Goal: Entertainment & Leisure: Consume media (video, audio)

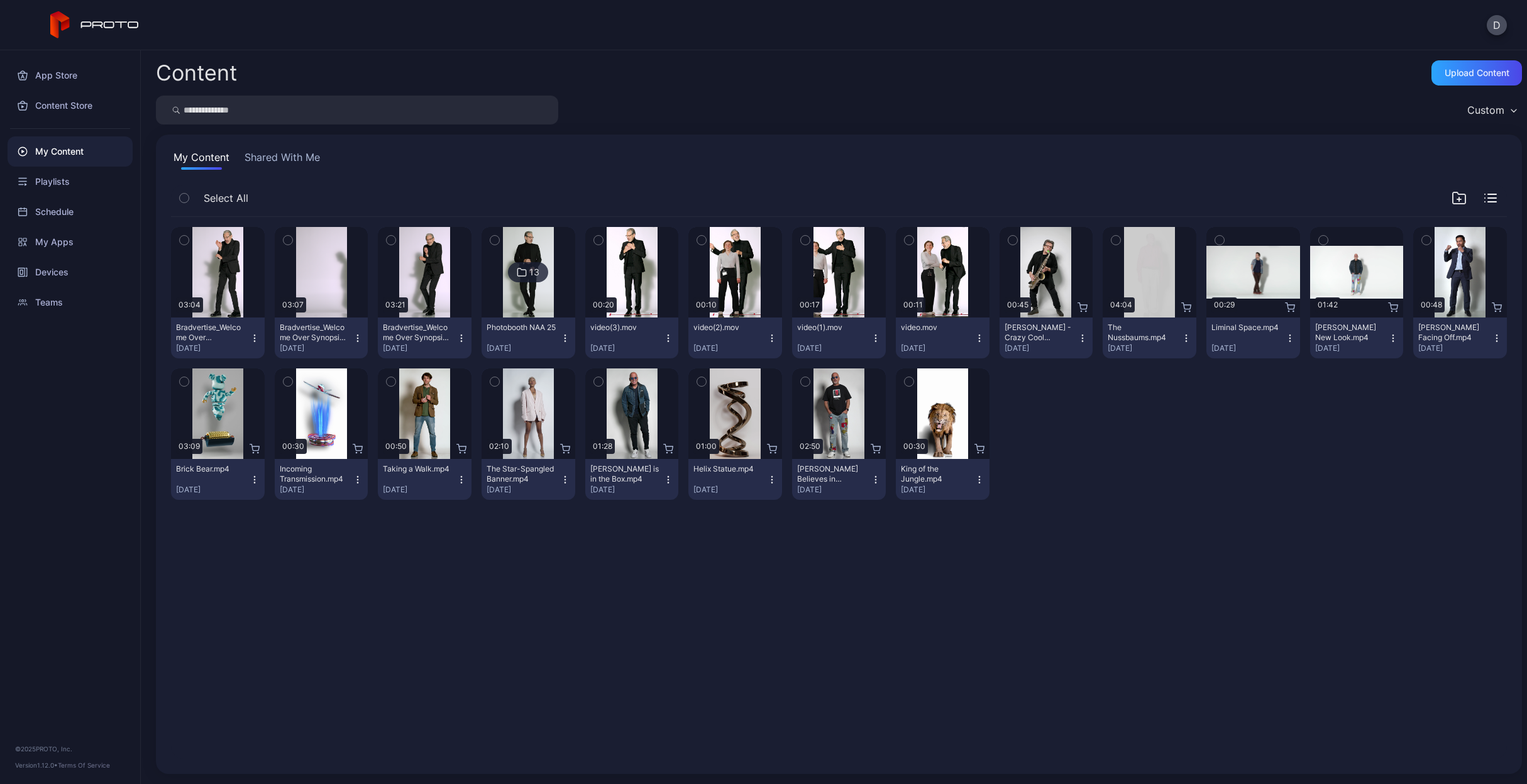
click at [296, 159] on button "Shared With Me" at bounding box center [282, 159] width 81 height 20
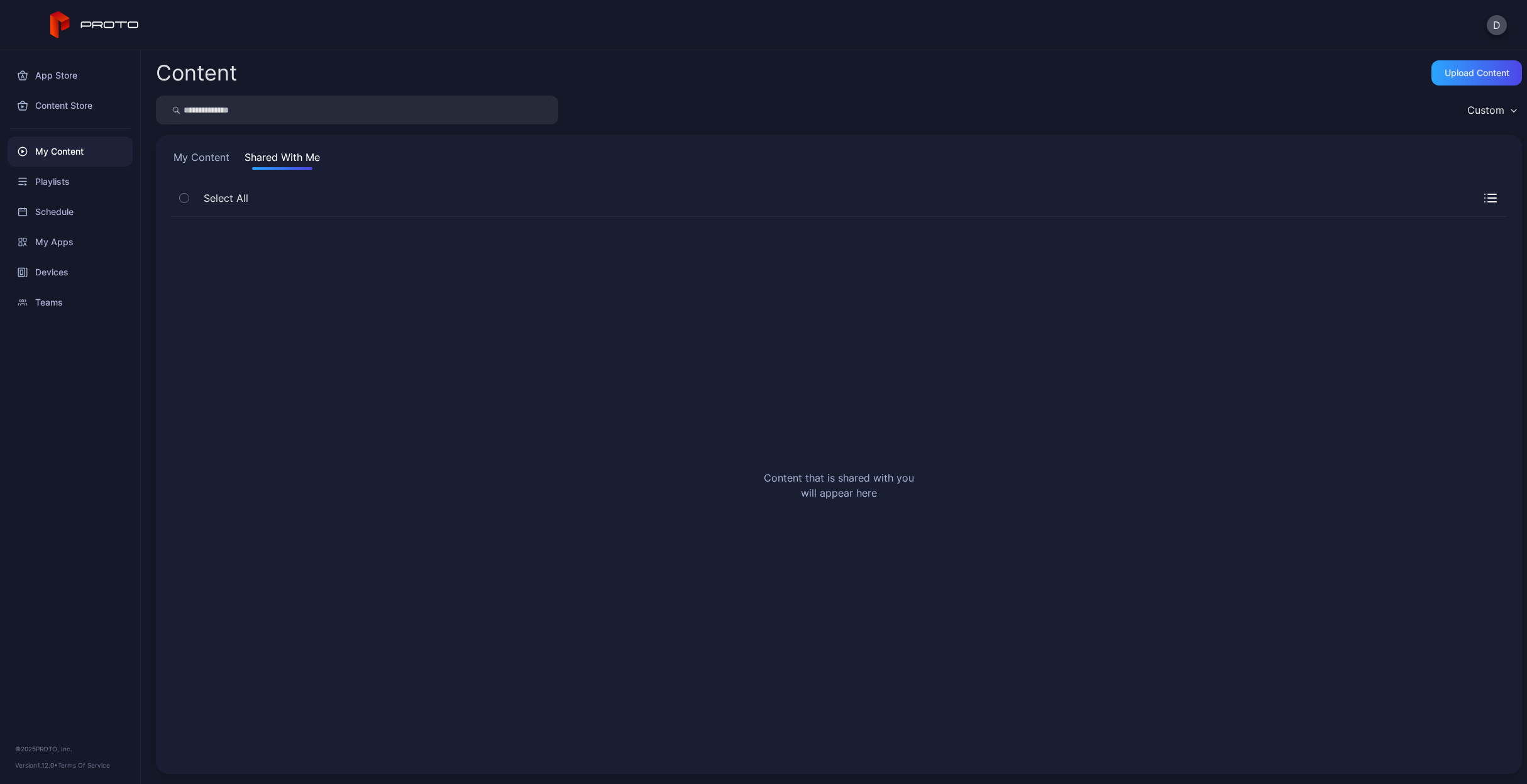
click at [188, 153] on button "My Content" at bounding box center [201, 159] width 61 height 20
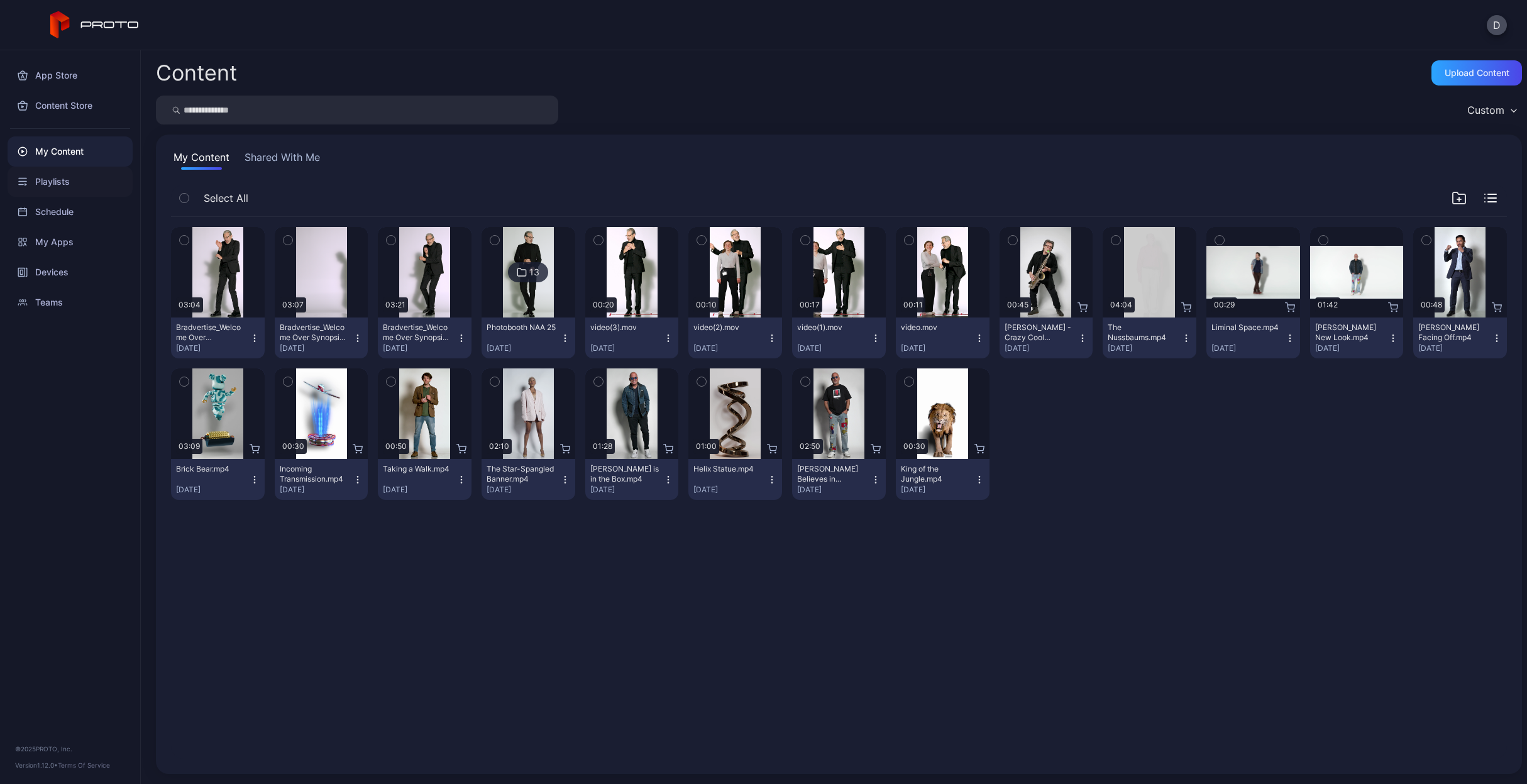
click at [76, 190] on div "Playlists" at bounding box center [70, 182] width 125 height 31
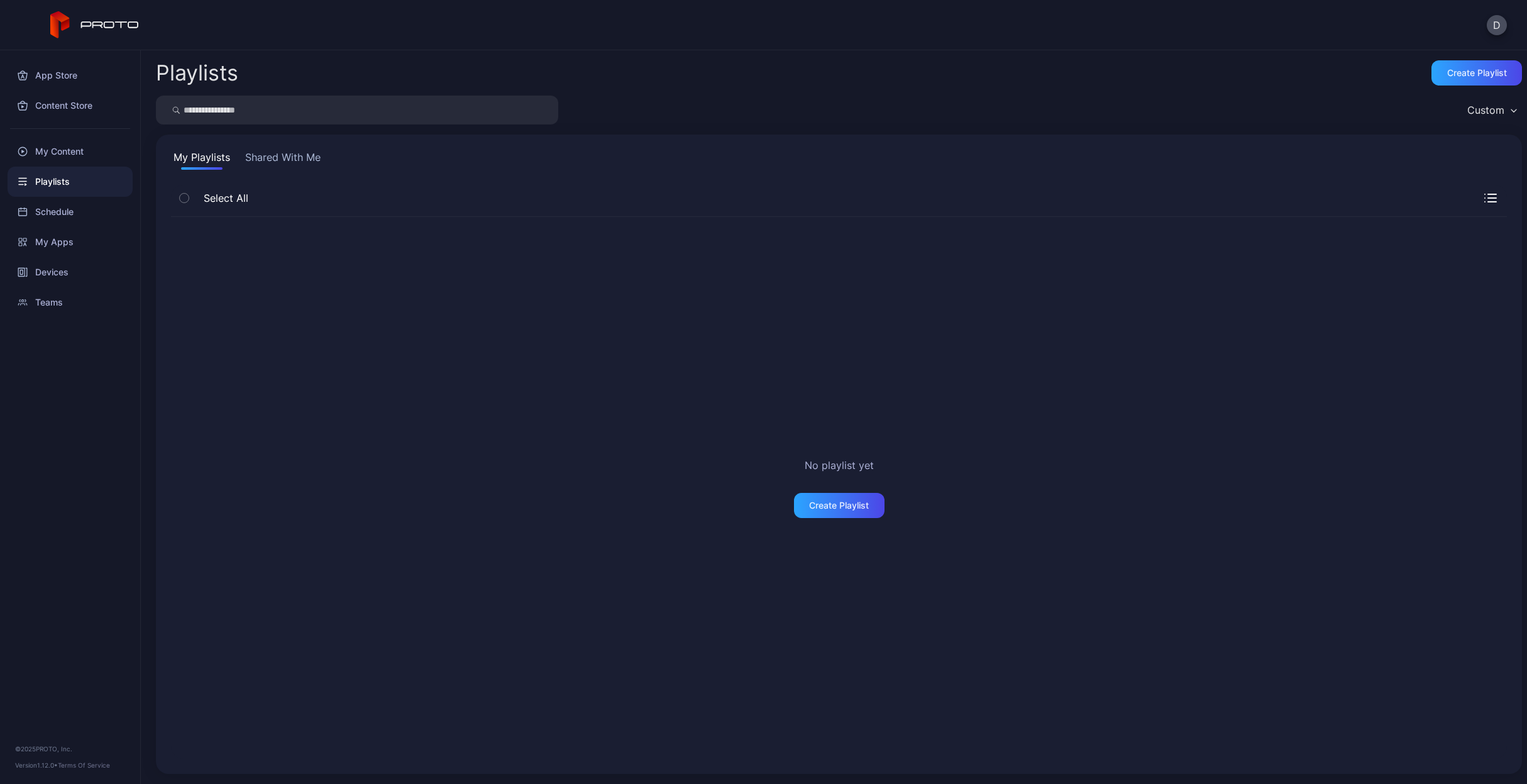
click at [265, 162] on button "Shared With Me" at bounding box center [283, 159] width 81 height 20
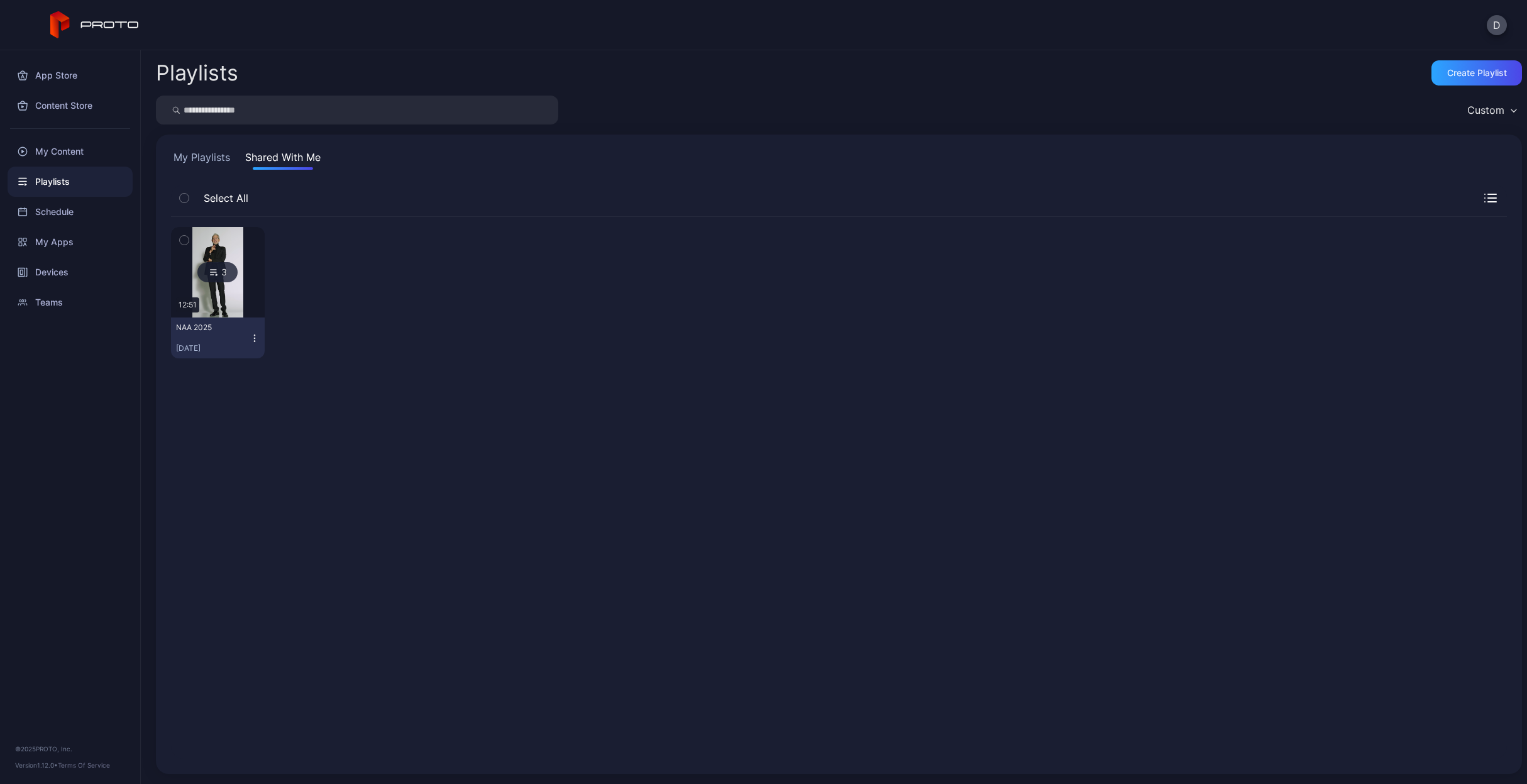
click at [236, 312] on img at bounding box center [217, 272] width 51 height 91
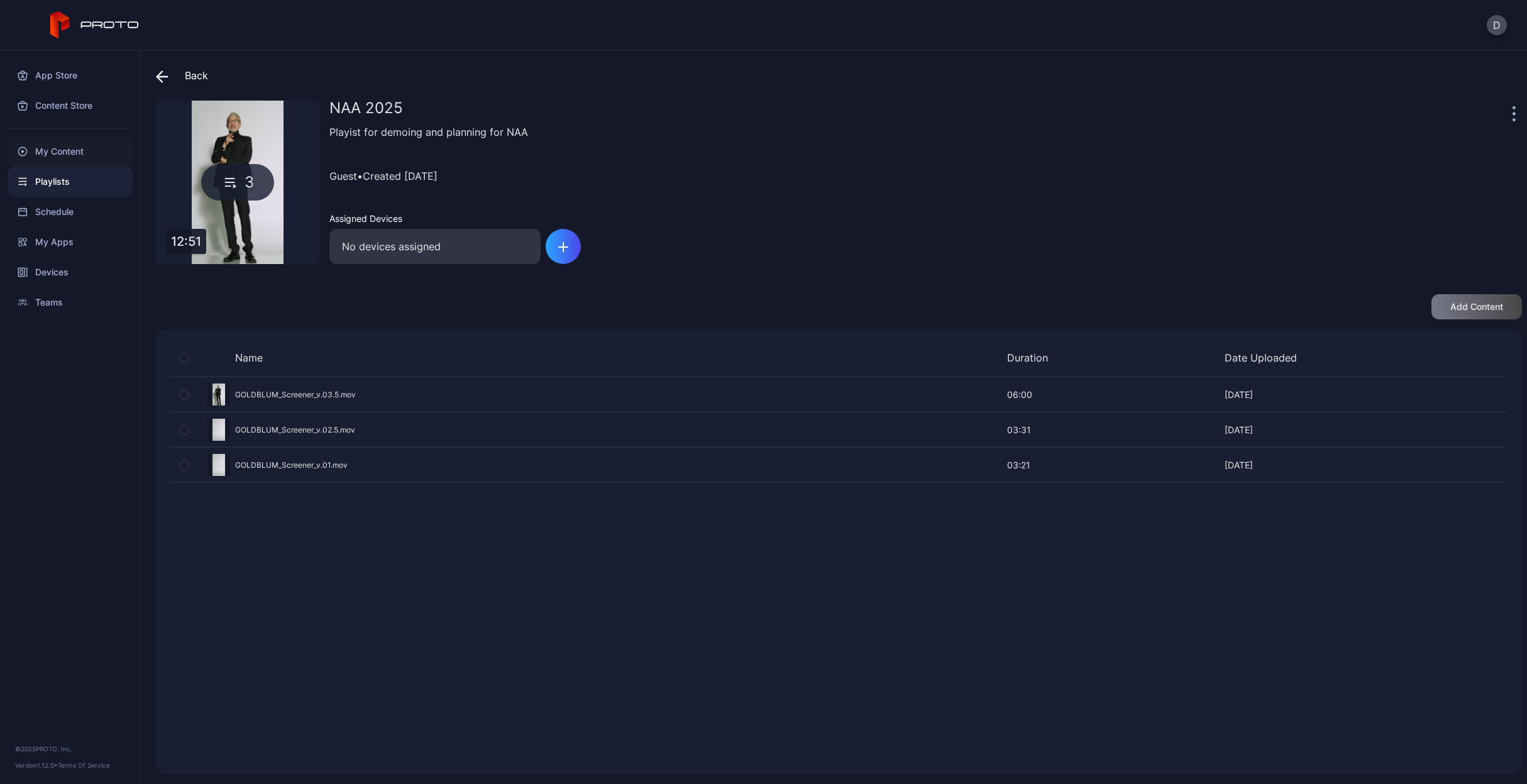
click at [66, 149] on div "My Content" at bounding box center [70, 152] width 125 height 31
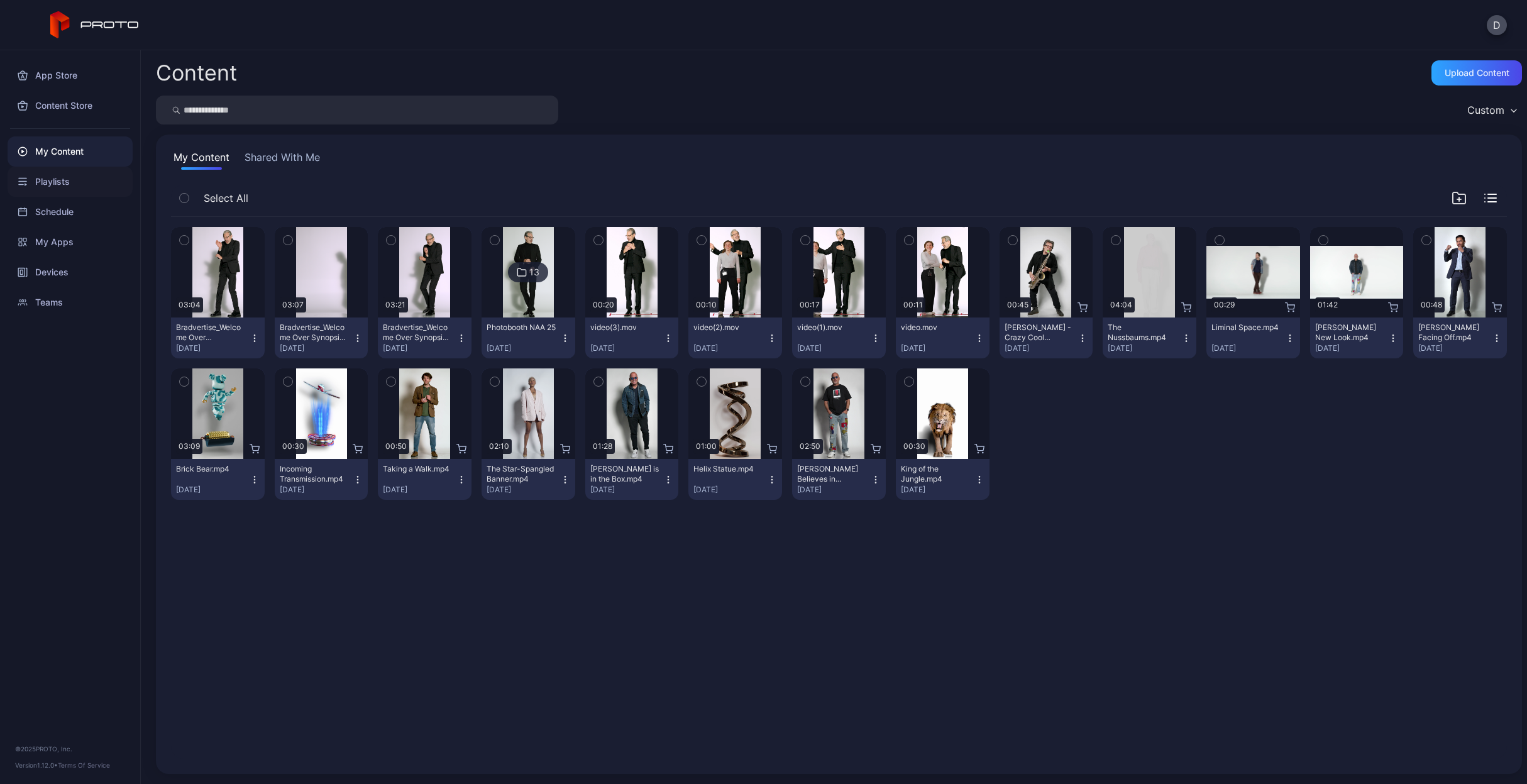
click at [70, 184] on div "Playlists" at bounding box center [70, 182] width 125 height 31
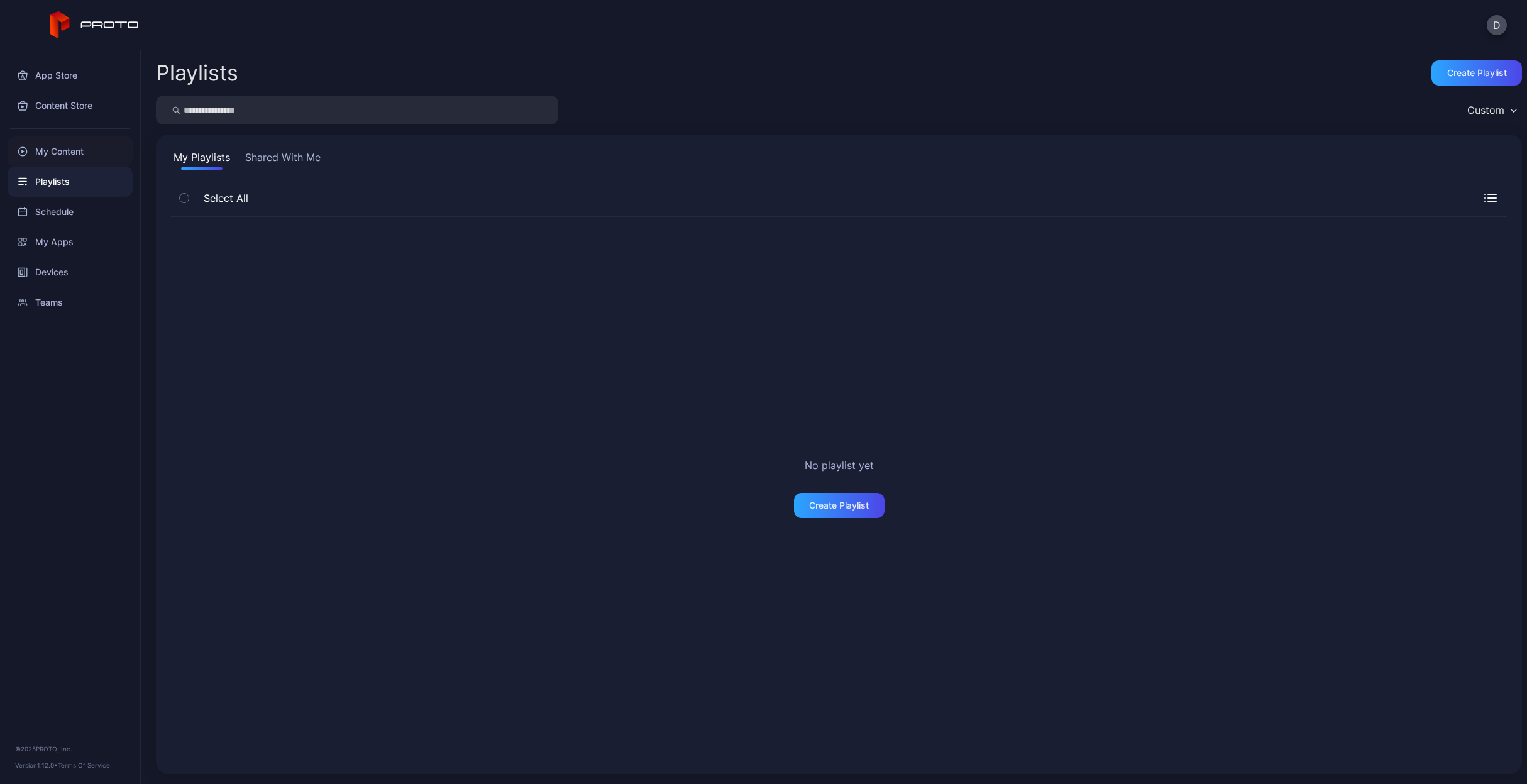
click at [68, 148] on div "My Content" at bounding box center [70, 152] width 125 height 31
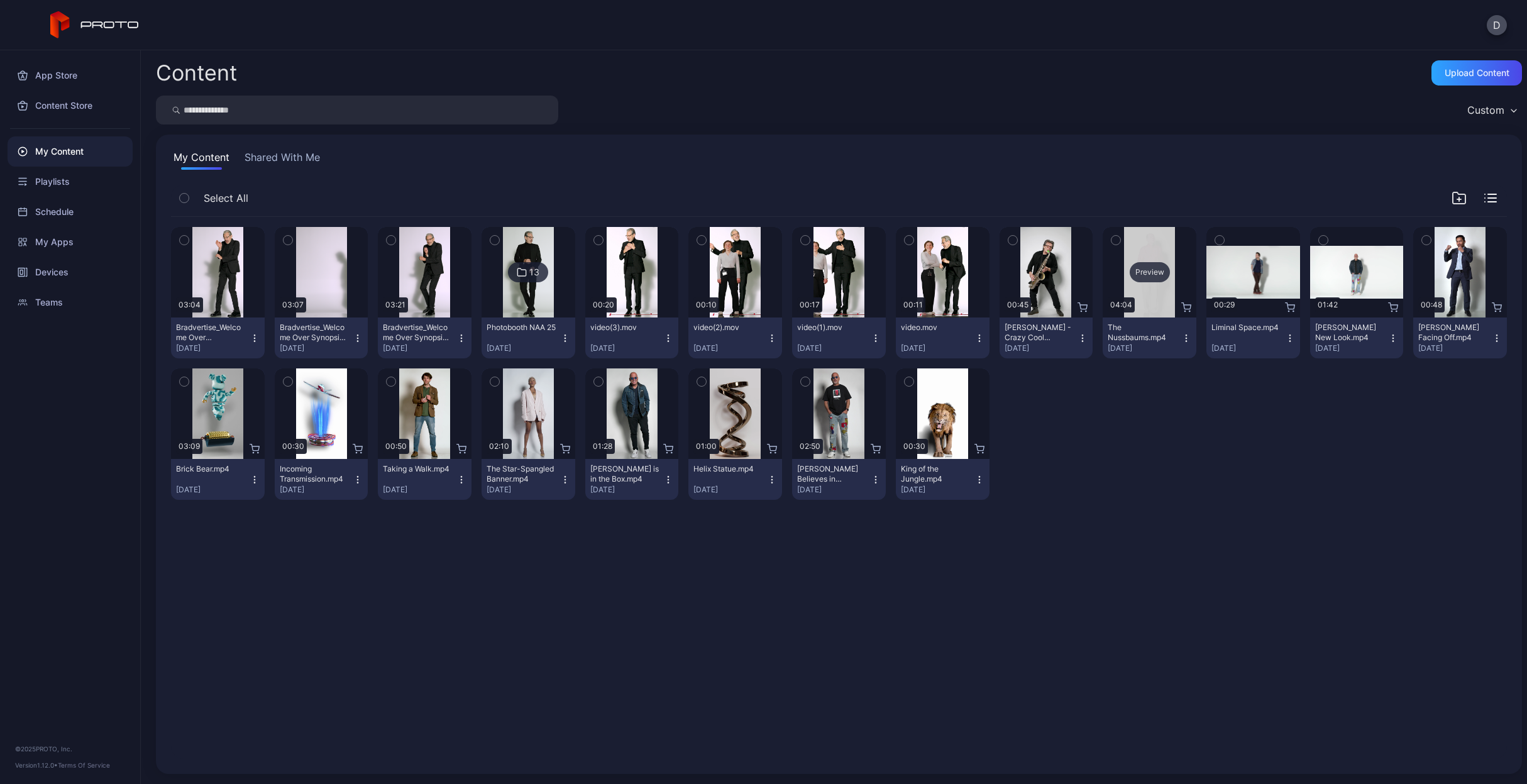
click at [1143, 291] on div "Preview" at bounding box center [1149, 272] width 94 height 91
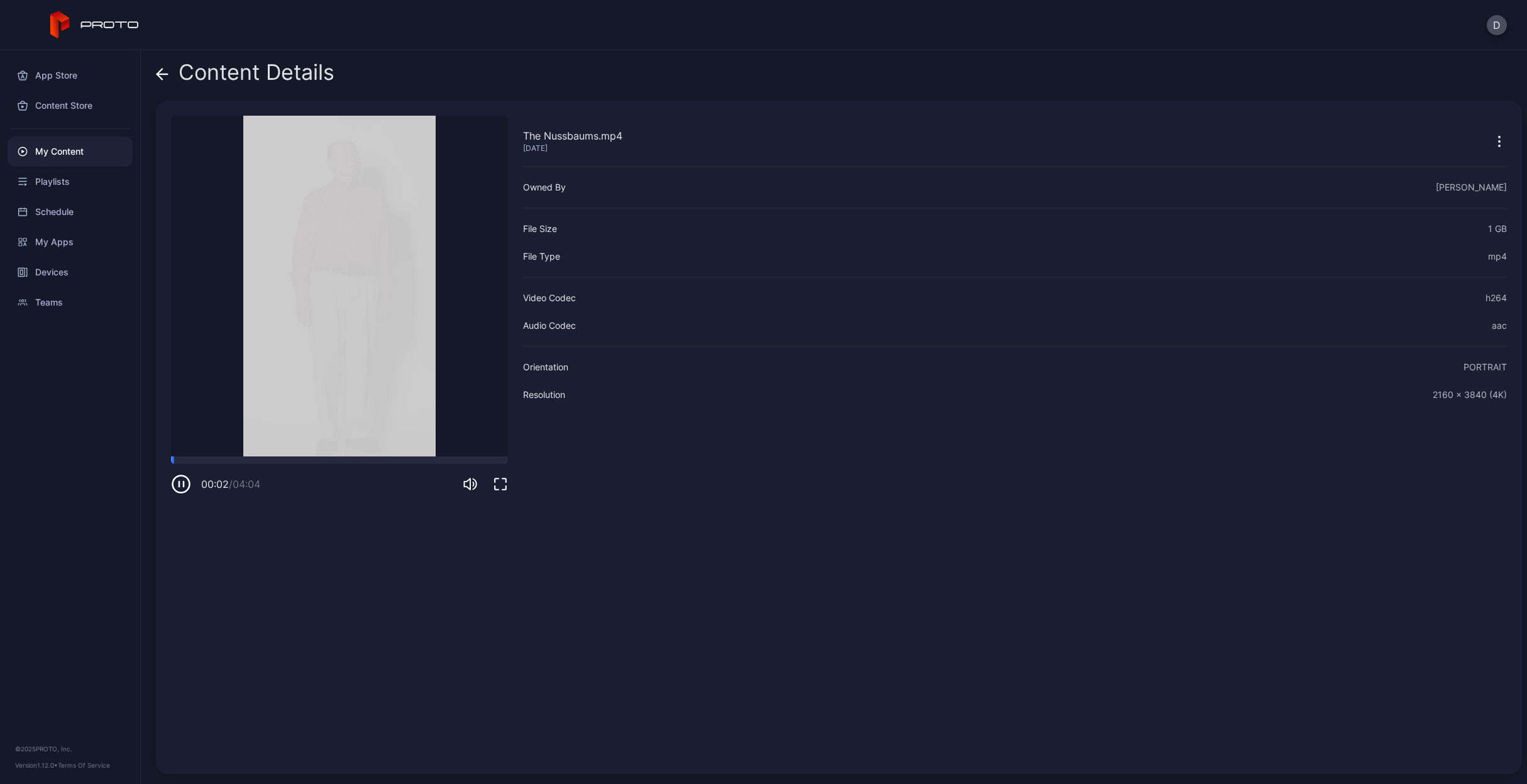
click at [177, 488] on icon "button" at bounding box center [181, 484] width 20 height 20
click at [194, 464] on div "00:03 / 04:04" at bounding box center [339, 474] width 337 height 37
drag, startPoint x: 193, startPoint y: 461, endPoint x: 302, endPoint y: 451, distance: 109.5
click at [302, 460] on div at bounding box center [339, 460] width 337 height 8
click at [171, 75] on div "Content Details" at bounding box center [245, 76] width 178 height 31
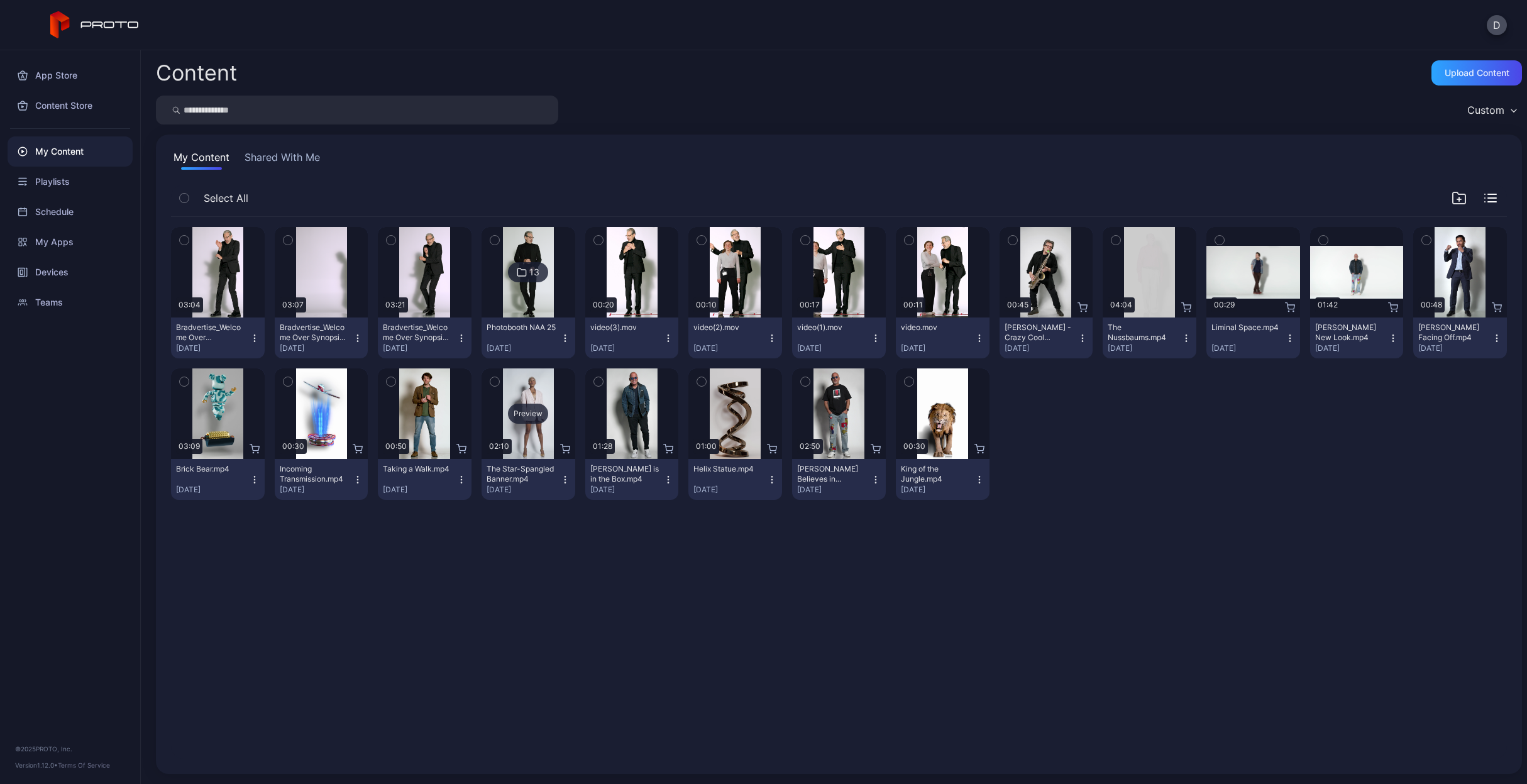
click at [537, 432] on div "Preview" at bounding box center [528, 413] width 94 height 91
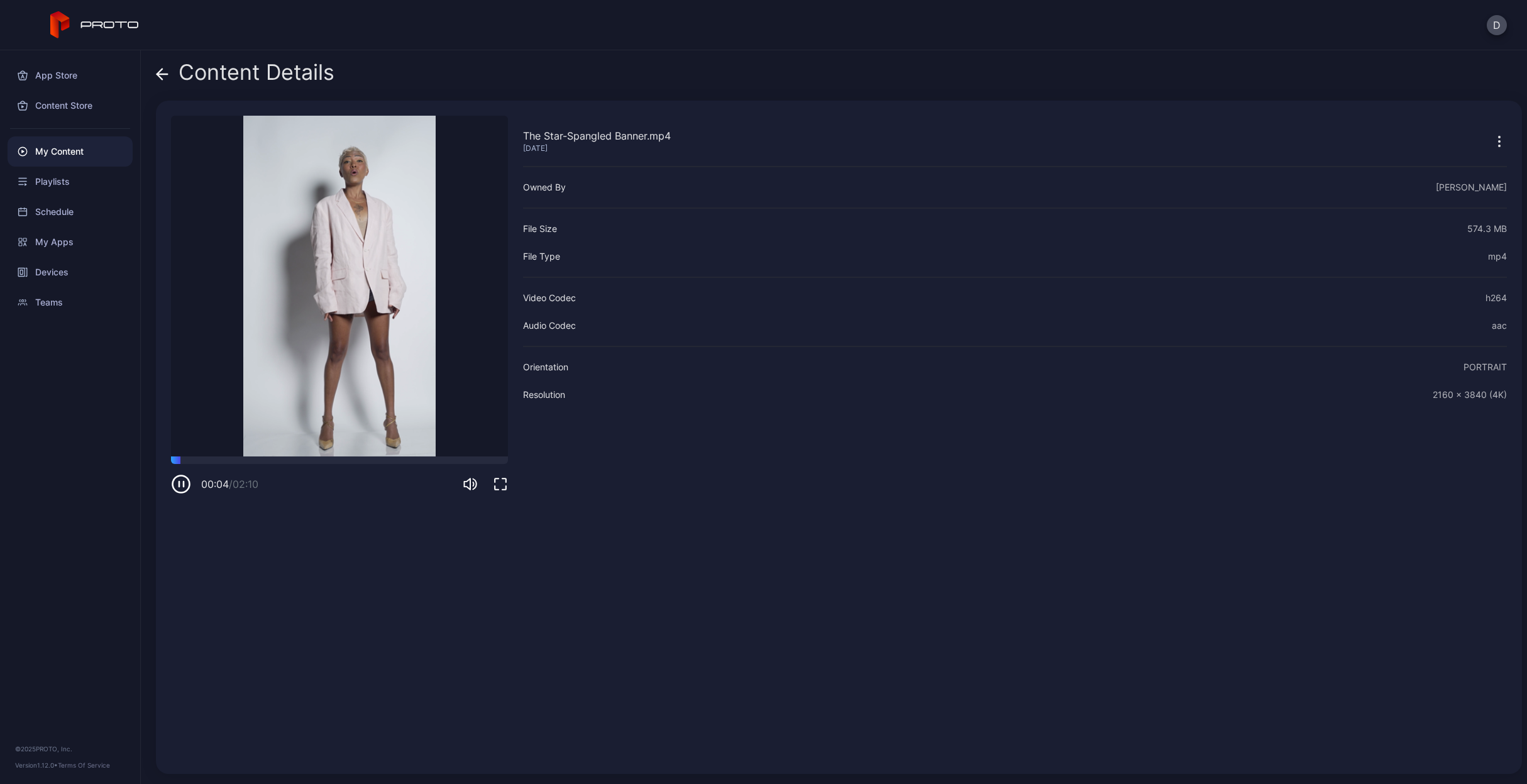
click at [177, 486] on icon "button" at bounding box center [181, 484] width 20 height 20
click at [154, 70] on div "Content Details The Star-Spangled Banner.mp4 [DATE] Sorry, your browser doesn‘t…" at bounding box center [834, 417] width 1387 height 734
click at [159, 73] on icon at bounding box center [159, 74] width 5 height 11
